Goal: Task Accomplishment & Management: Use online tool/utility

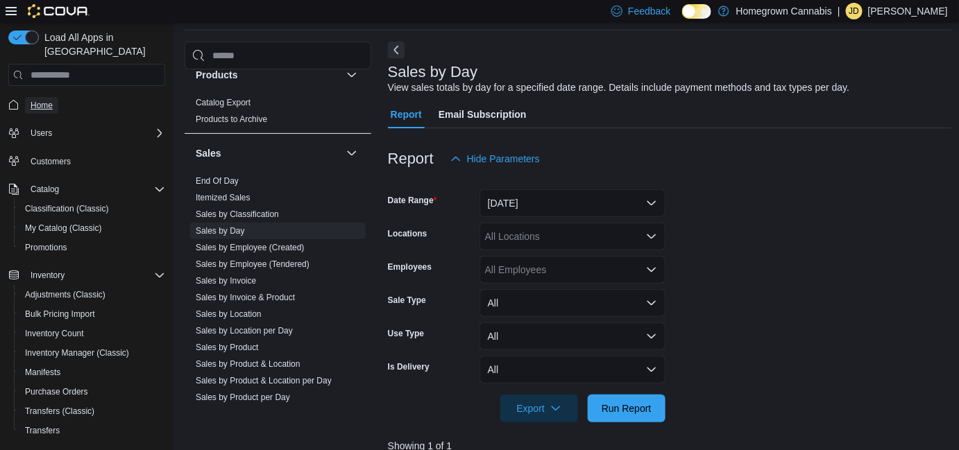
click at [45, 100] on span "Home" at bounding box center [42, 105] width 22 height 11
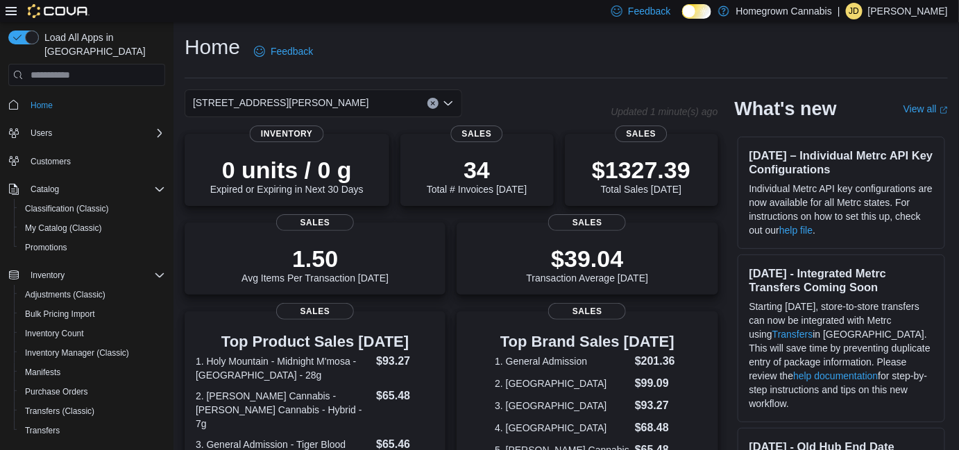
click at [444, 33] on div "Home Feedback" at bounding box center [565, 51] width 763 height 36
click at [263, 99] on span "[STREET_ADDRESS][PERSON_NAME]" at bounding box center [281, 102] width 176 height 17
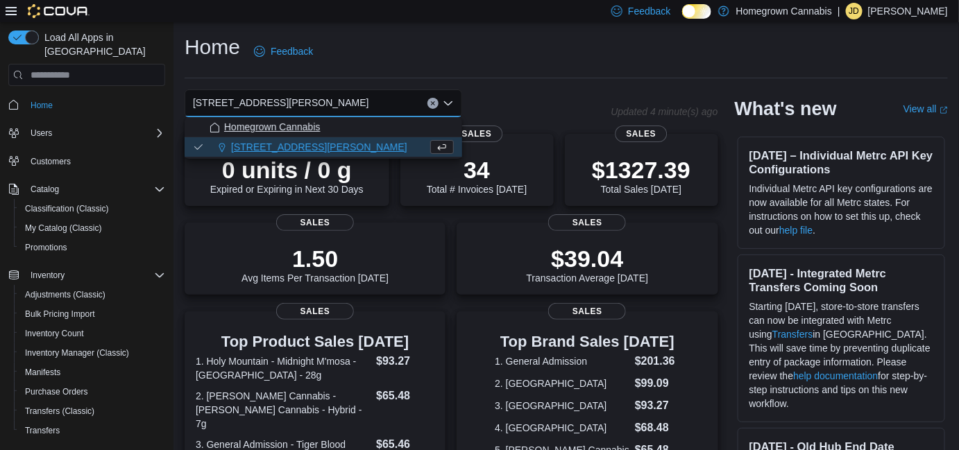
click at [260, 132] on span "Homegrown Cannabis" at bounding box center [272, 127] width 96 height 14
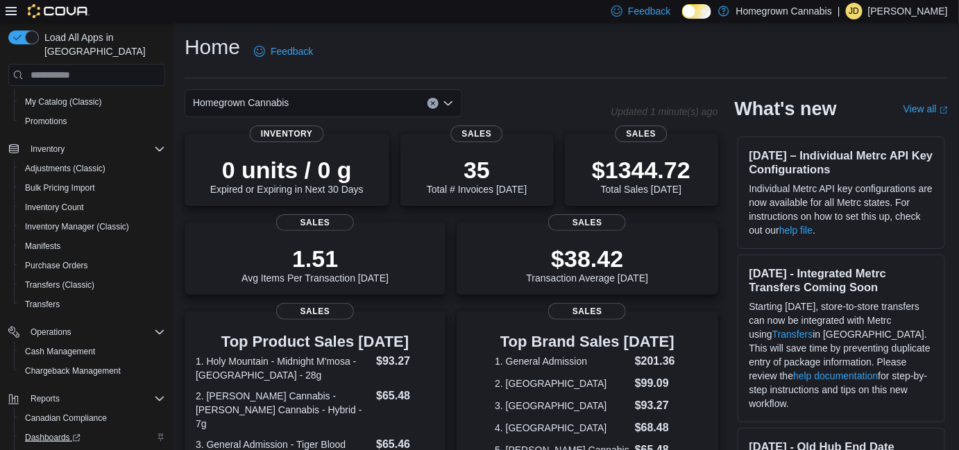
scroll to position [187, 0]
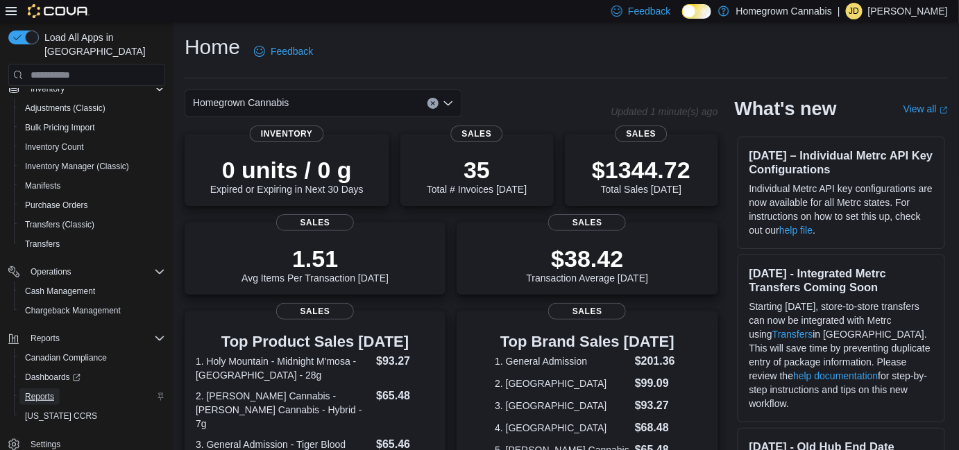
click at [55, 388] on link "Reports" at bounding box center [39, 396] width 40 height 17
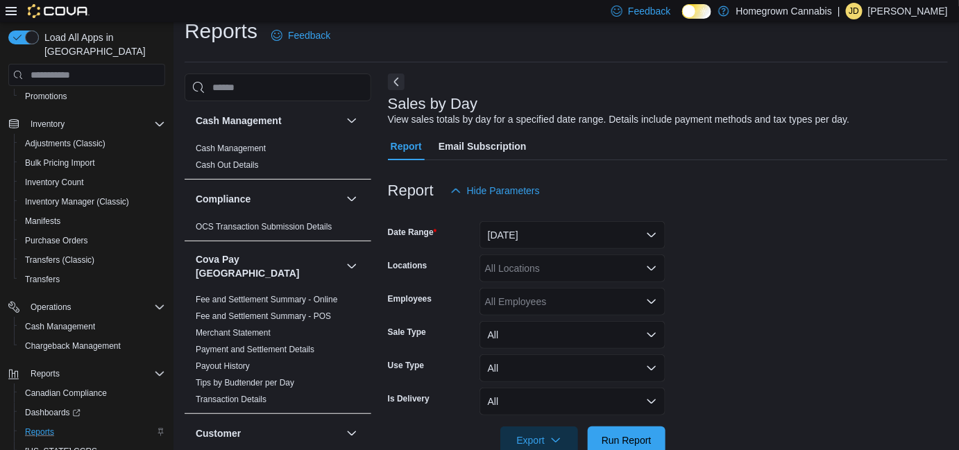
scroll to position [31, 0]
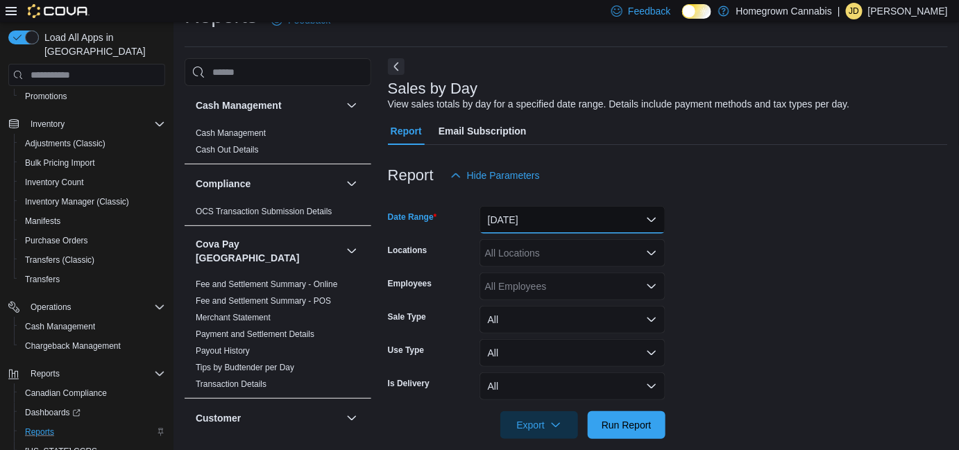
click at [583, 207] on button "[DATE]" at bounding box center [572, 220] width 186 height 28
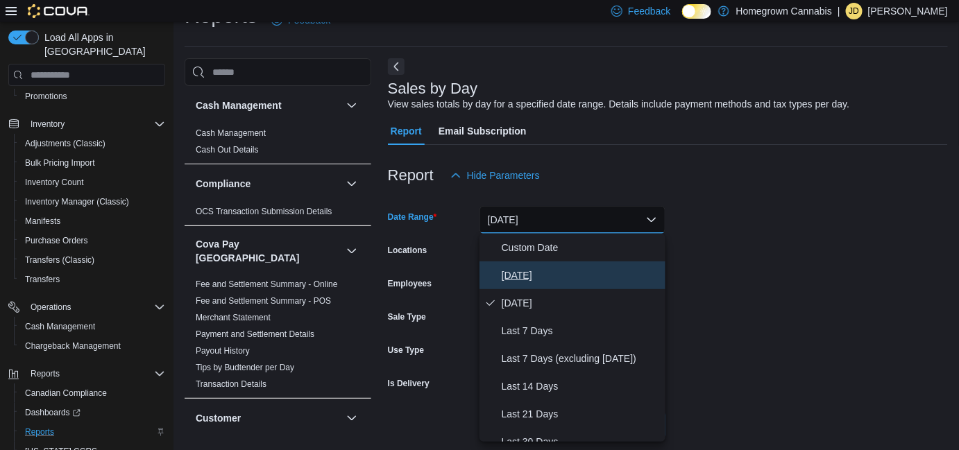
drag, startPoint x: 560, startPoint y: 269, endPoint x: 578, endPoint y: 307, distance: 42.2
click at [560, 269] on span "[DATE]" at bounding box center [580, 275] width 158 height 17
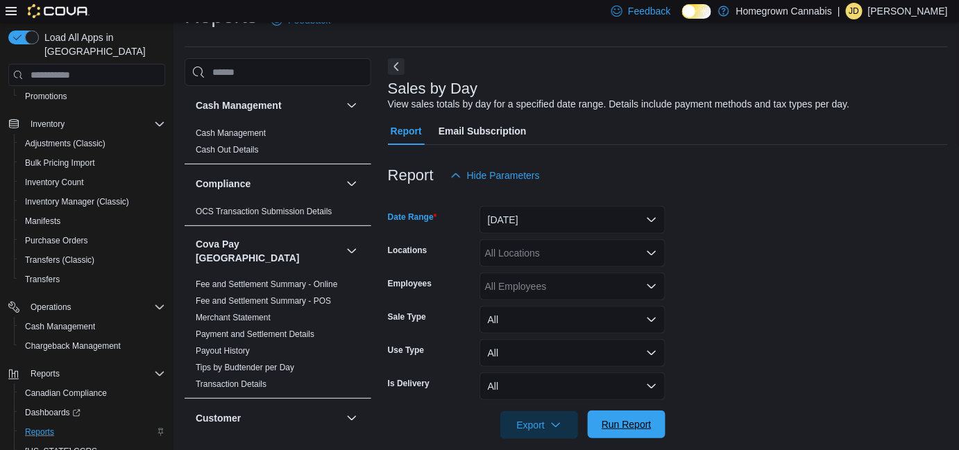
click at [616, 418] on span "Run Report" at bounding box center [626, 425] width 61 height 28
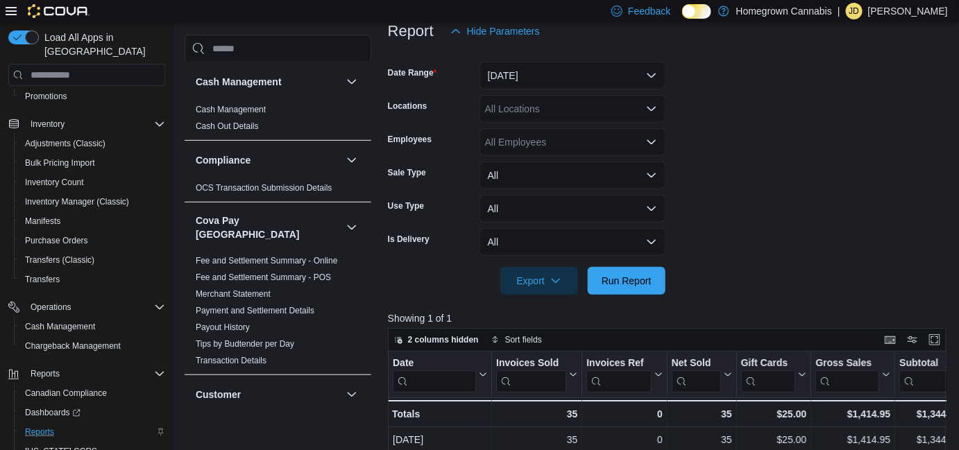
scroll to position [221, 0]
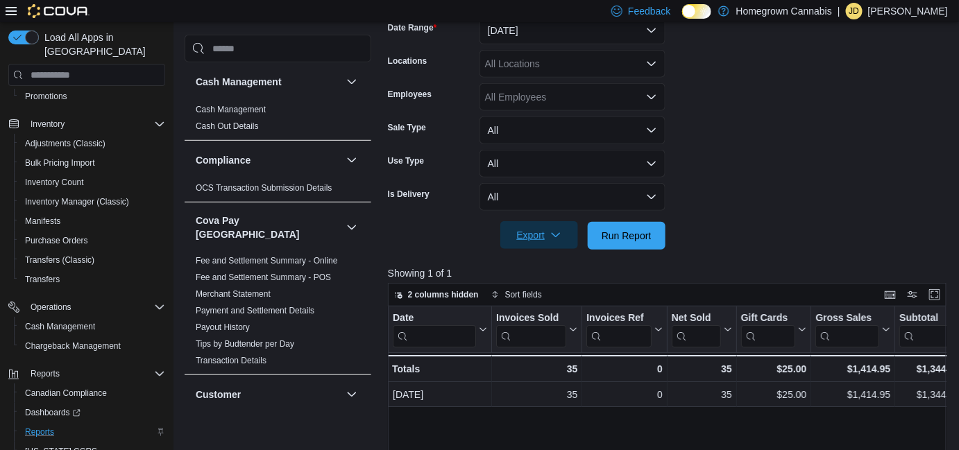
click at [562, 242] on span "Export" at bounding box center [538, 235] width 61 height 28
click at [556, 260] on span "Export to Excel" at bounding box center [541, 263] width 62 height 11
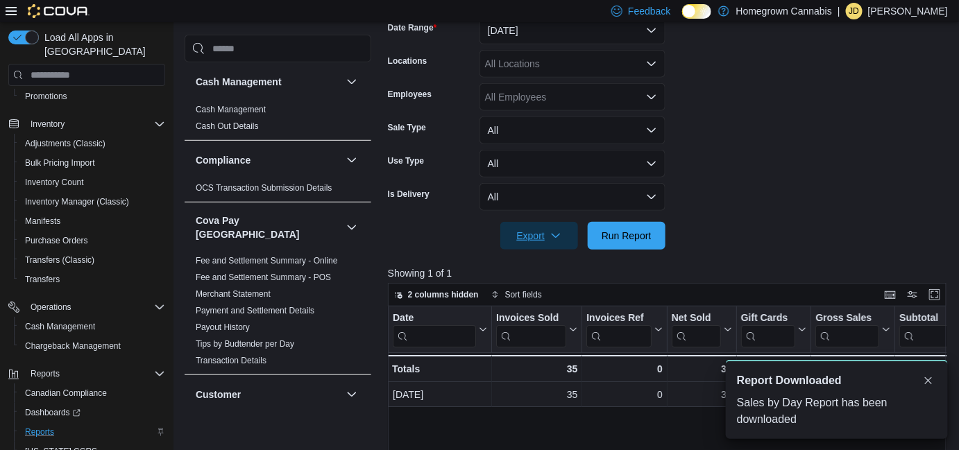
scroll to position [0, 0]
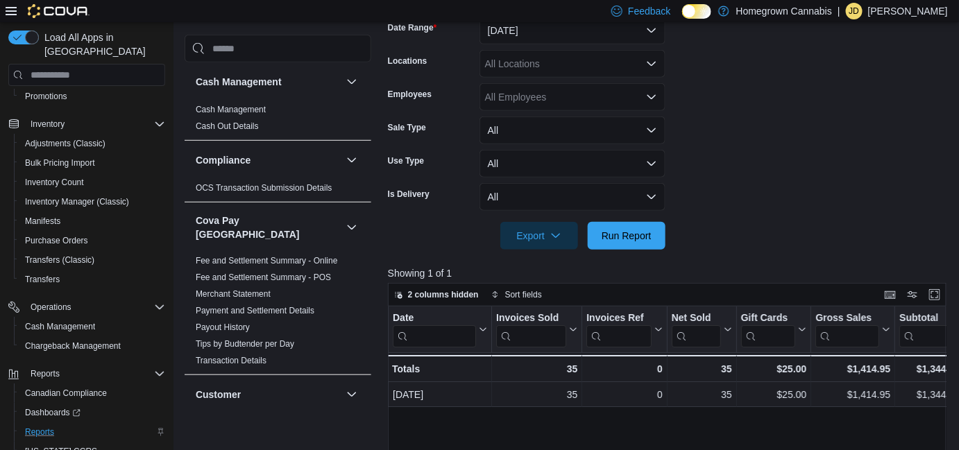
click at [773, 209] on form "Date Range [DATE] Locations All Locations Employees All Employees Sale Type All…" at bounding box center [670, 125] width 564 height 250
